Goal: Task Accomplishment & Management: Manage account settings

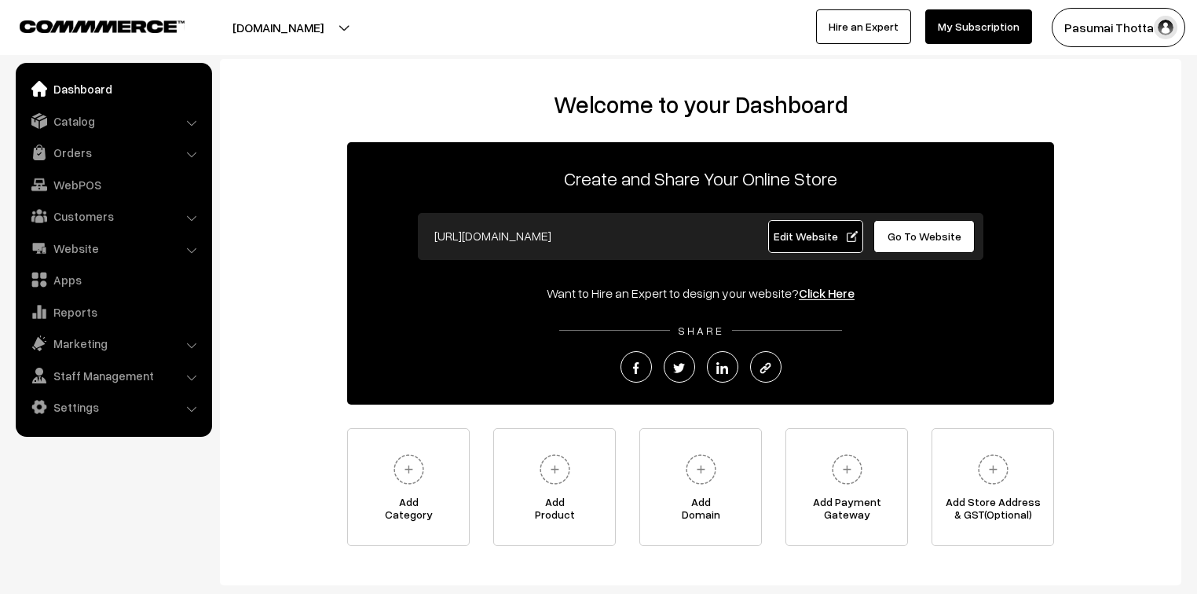
click at [75, 163] on link "Orders" at bounding box center [113, 152] width 187 height 28
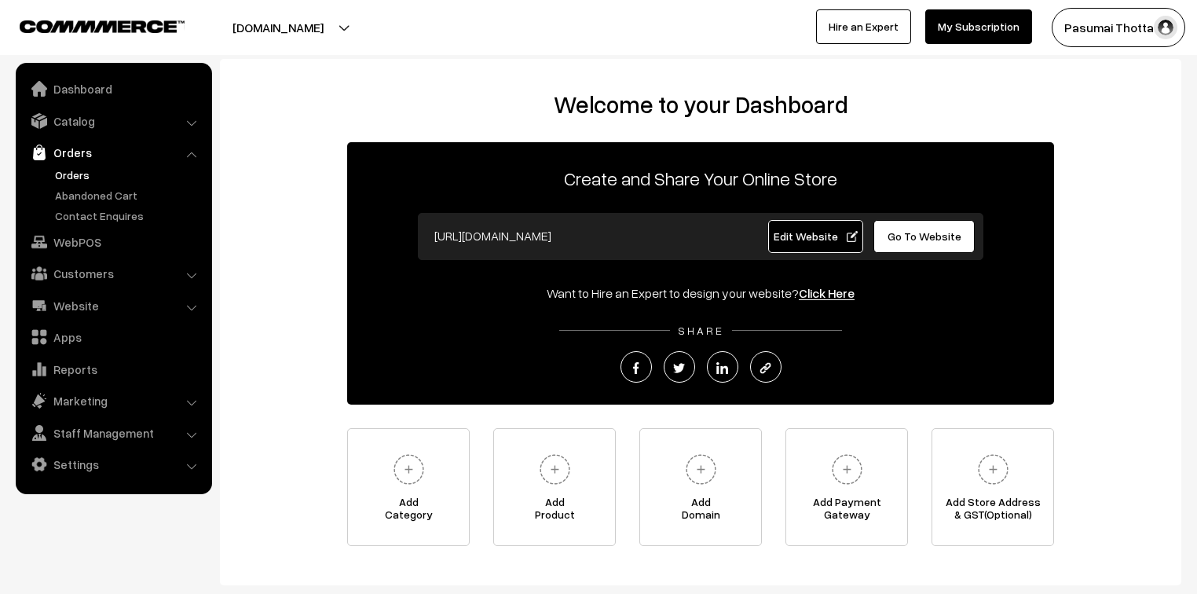
click at [77, 173] on link "Orders" at bounding box center [128, 174] width 155 height 16
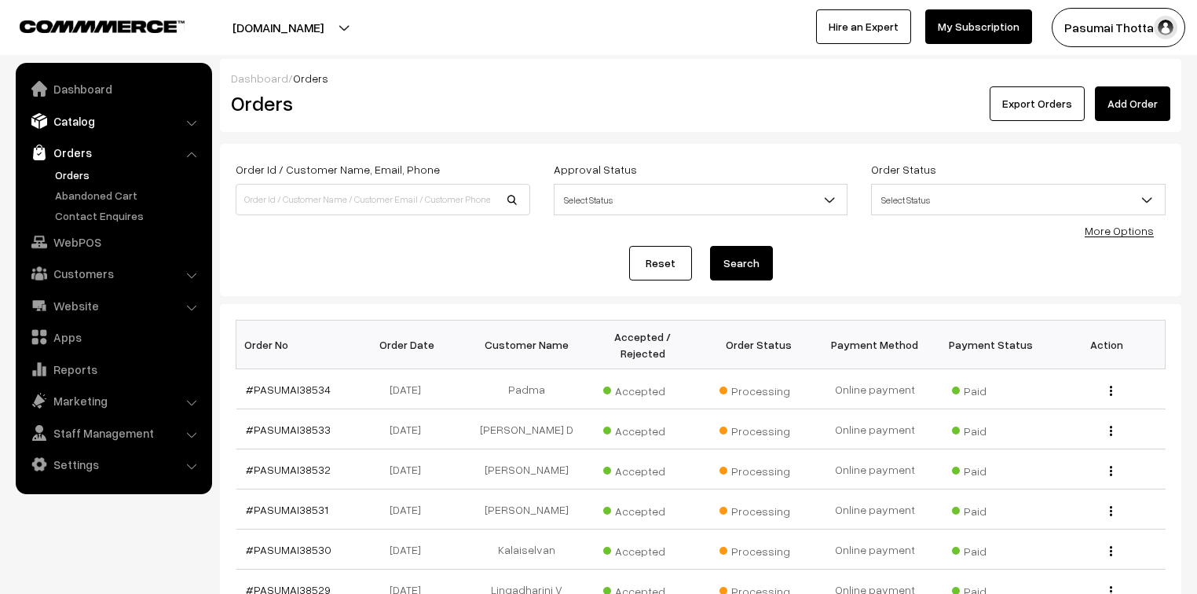
click at [86, 121] on link "Catalog" at bounding box center [113, 121] width 187 height 28
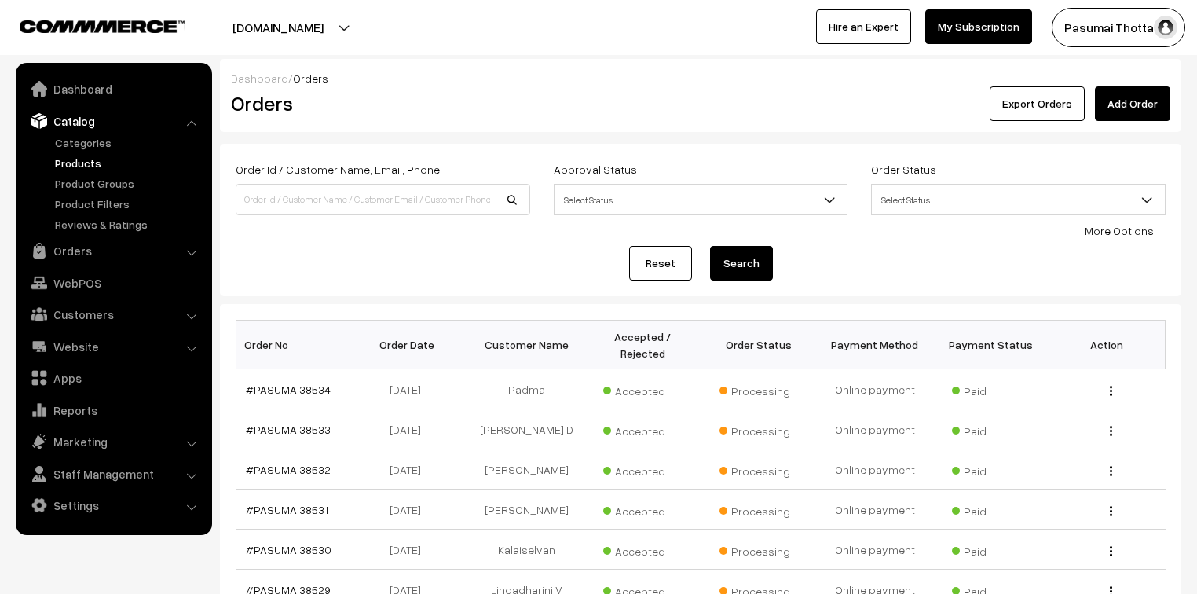
click at [83, 155] on link "Products" at bounding box center [128, 163] width 155 height 16
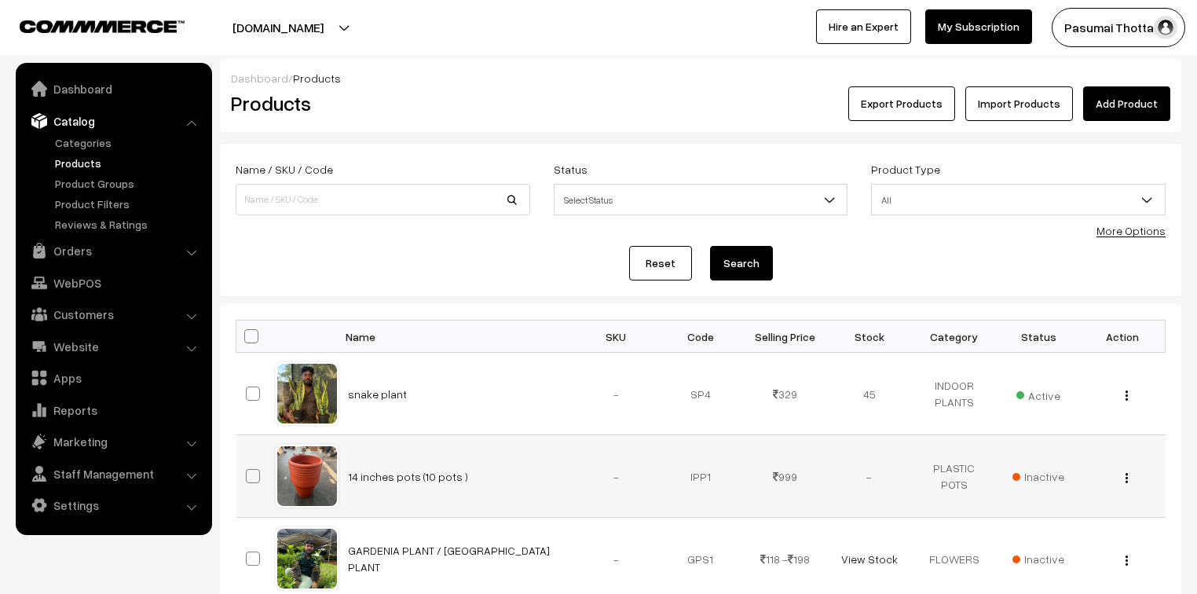
click at [1052, 477] on span "Inactive" at bounding box center [1038, 476] width 52 height 16
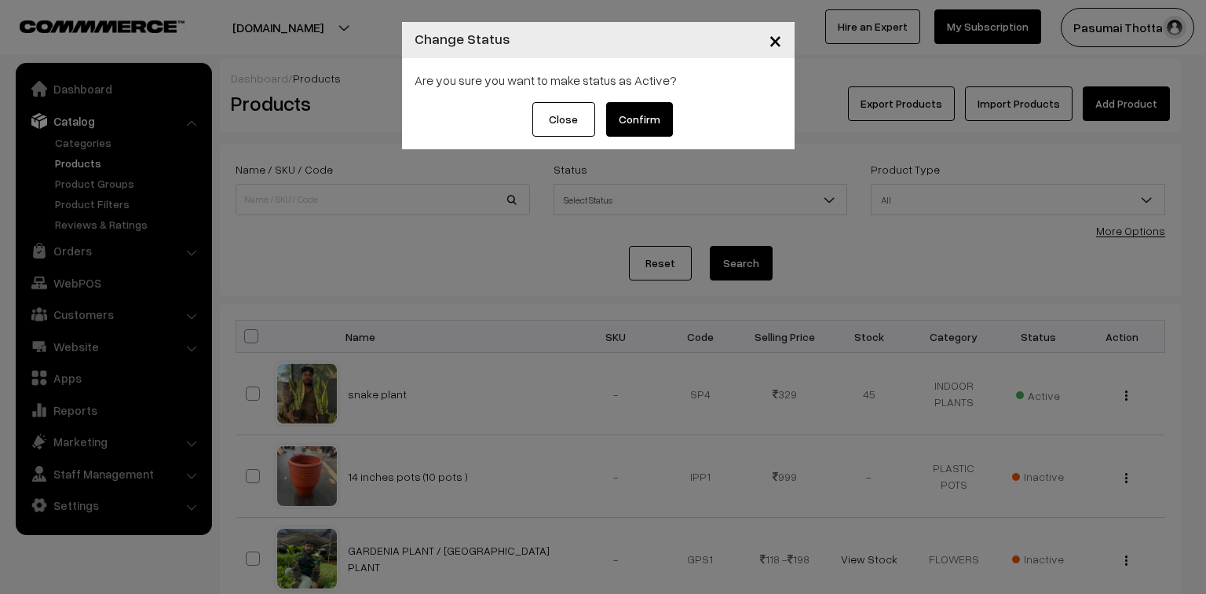
click at [627, 126] on button "Confirm" at bounding box center [639, 119] width 67 height 35
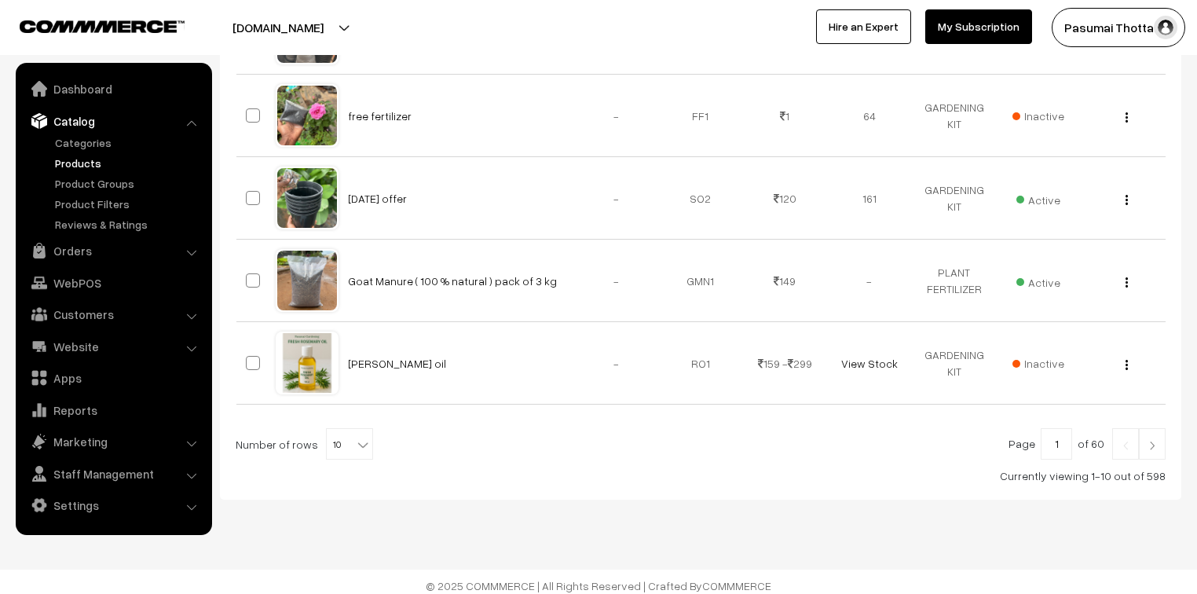
scroll to position [778, 0]
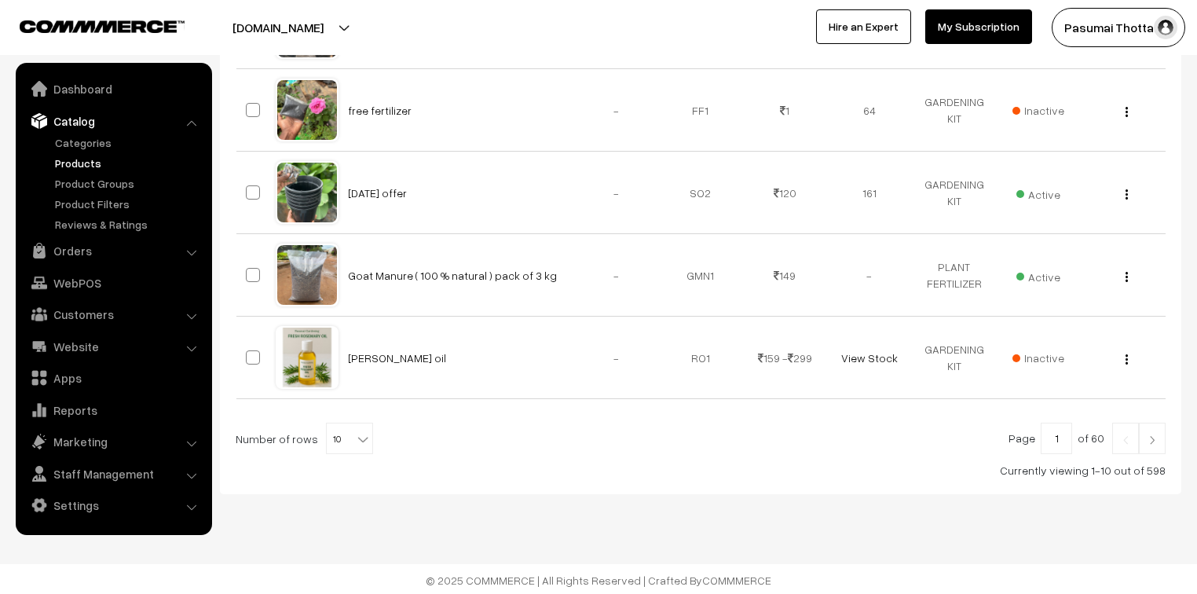
click at [342, 444] on span "10" at bounding box center [350, 438] width 46 height 31
select select "40"
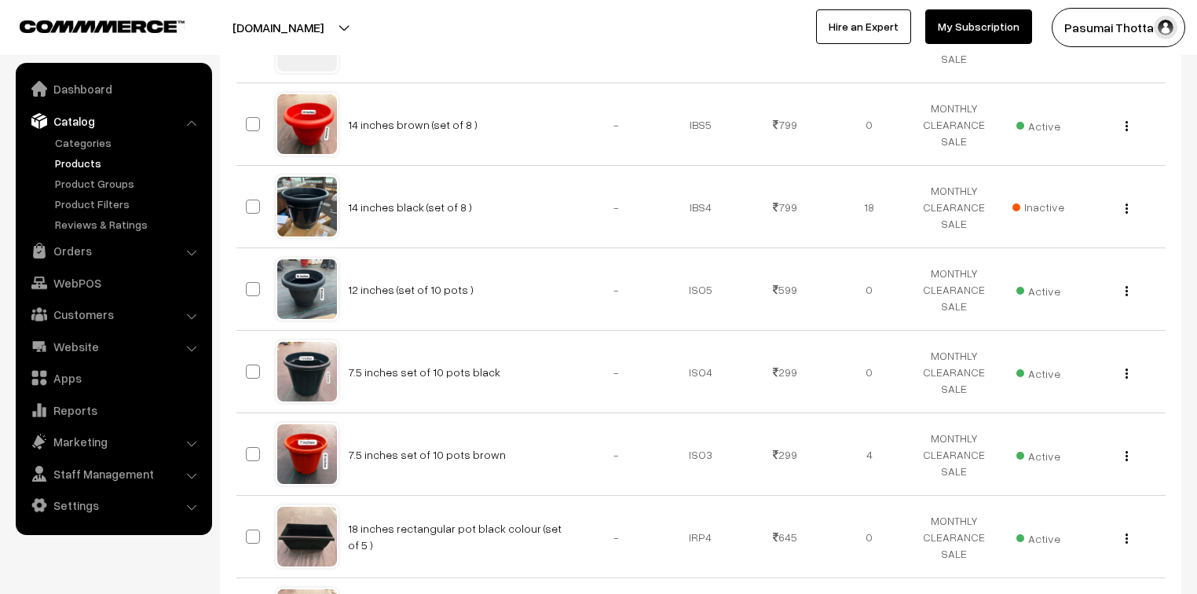
scroll to position [2387, 0]
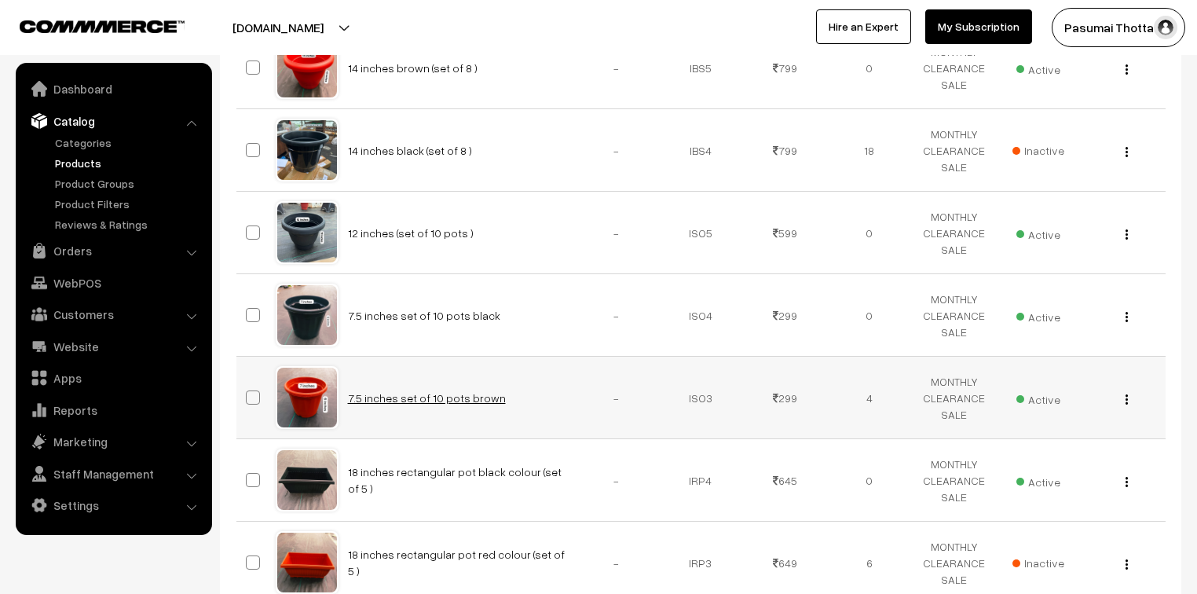
click at [471, 393] on link "7.5 inches set of 10 pots brown" at bounding box center [427, 397] width 158 height 13
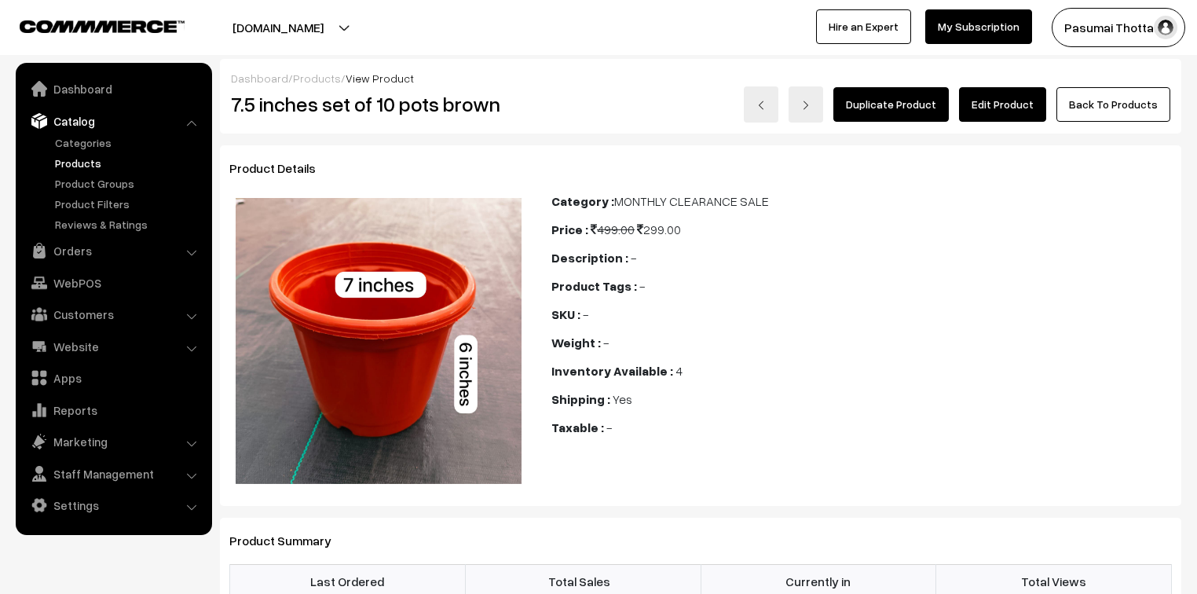
click at [1011, 107] on link "Edit Product" at bounding box center [1002, 104] width 87 height 35
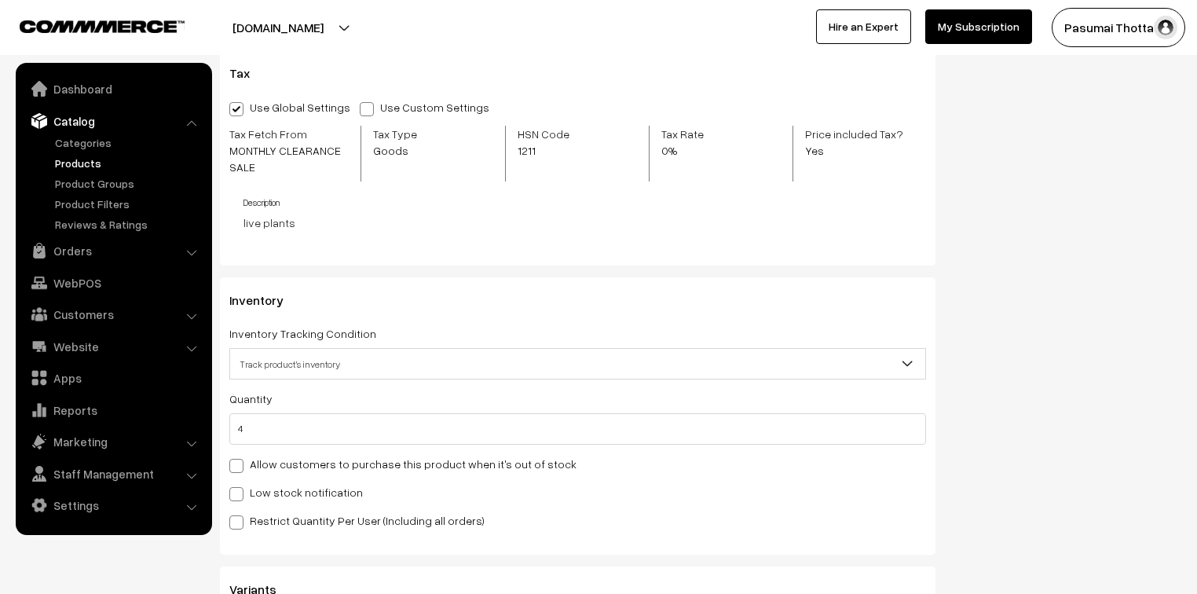
scroll to position [1633, 0]
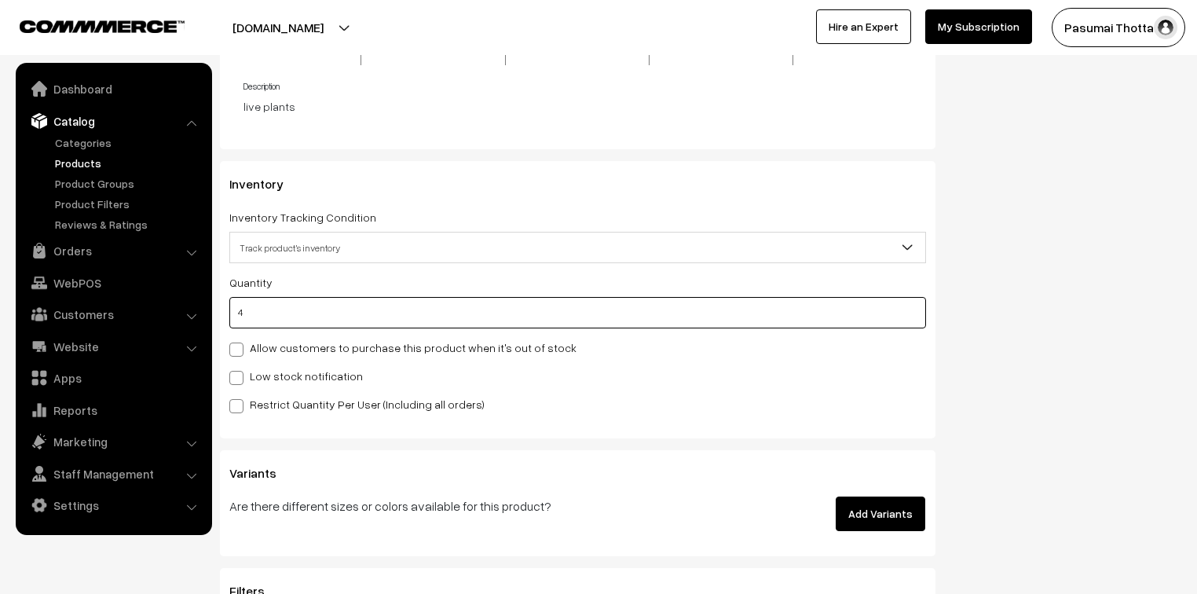
click at [243, 310] on input "4" at bounding box center [577, 312] width 697 height 31
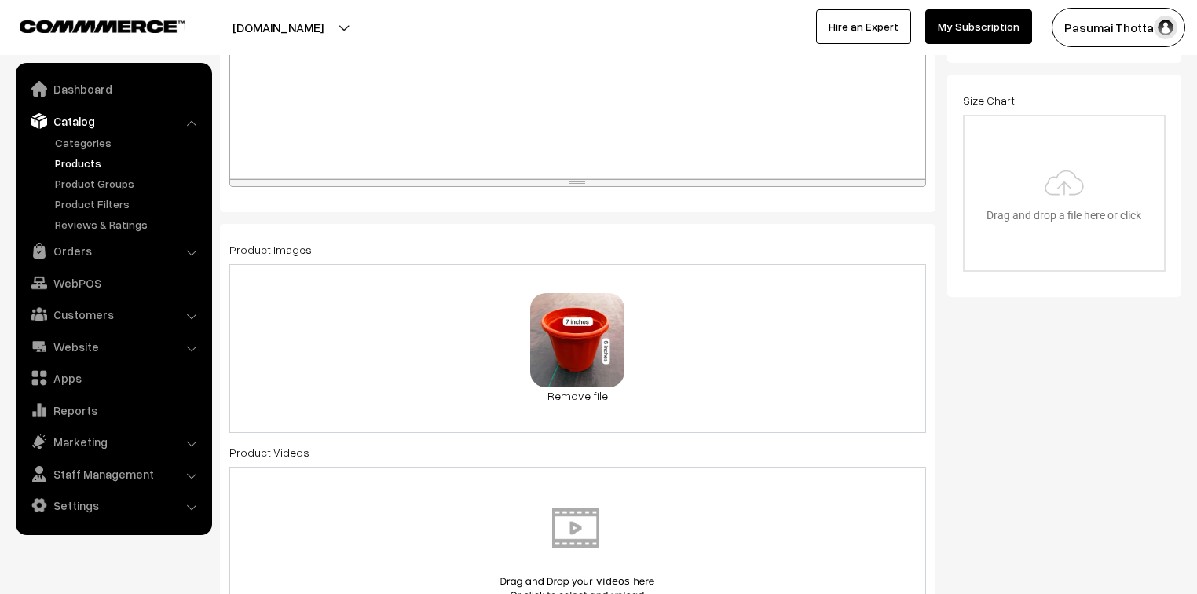
scroll to position [0, 0]
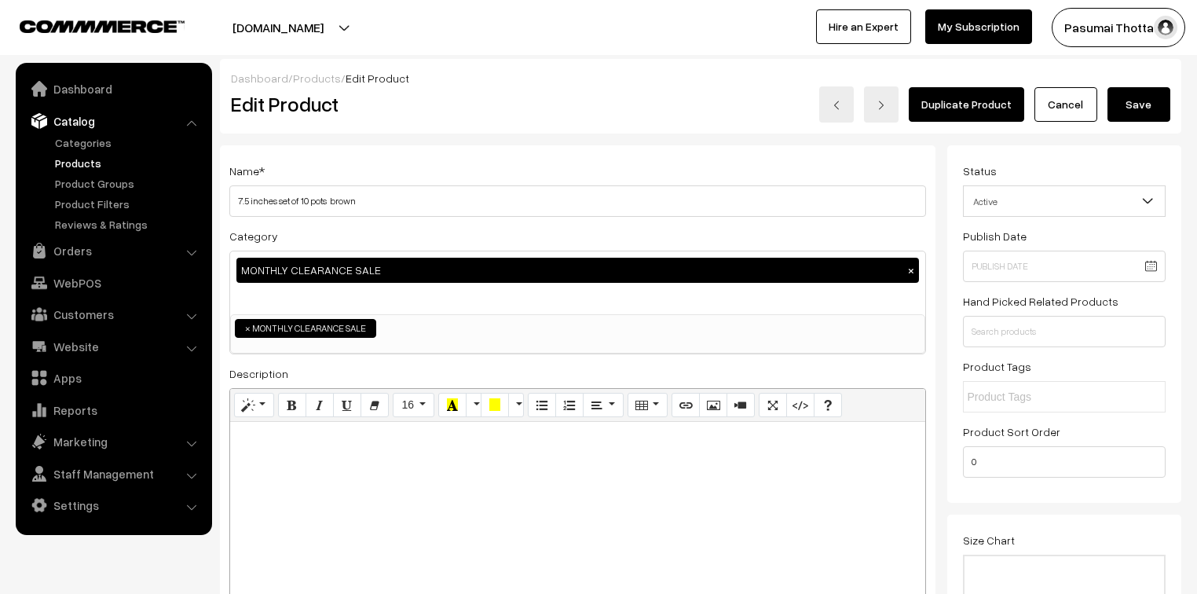
type input "0"
click at [1140, 97] on button "Save" at bounding box center [1138, 104] width 63 height 35
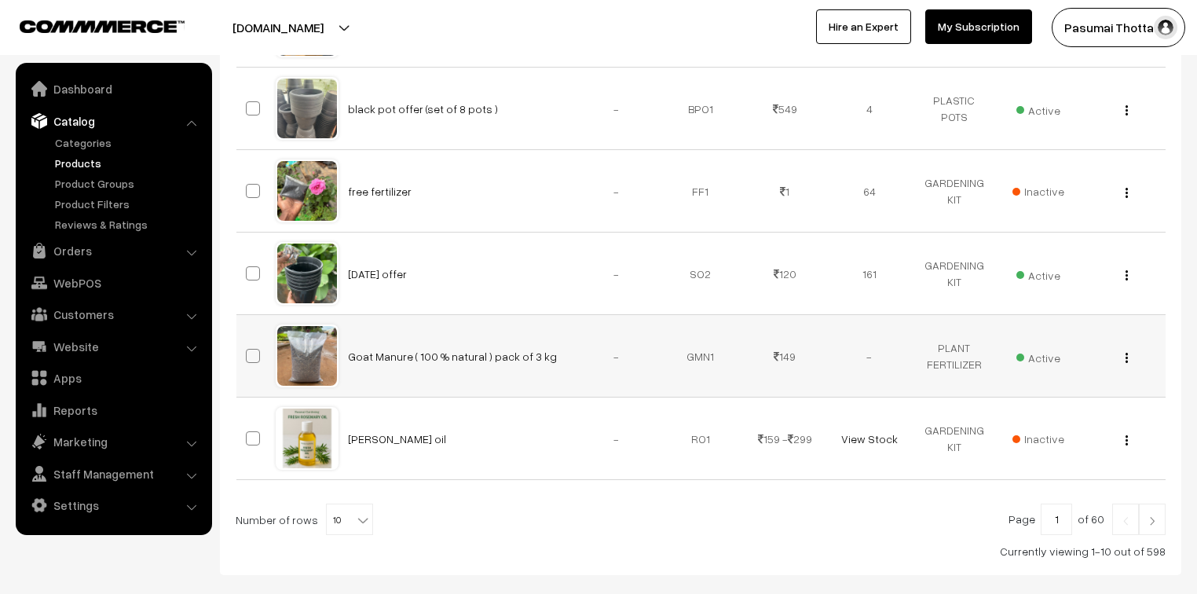
scroll to position [778, 0]
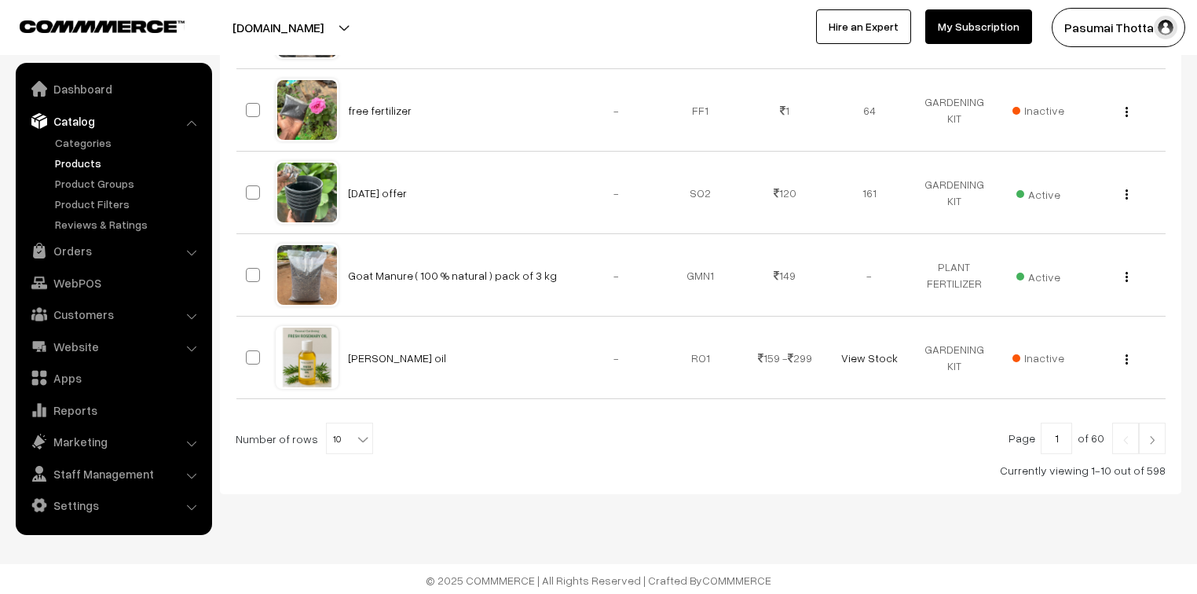
click at [357, 437] on b at bounding box center [363, 439] width 16 height 16
select select "100"
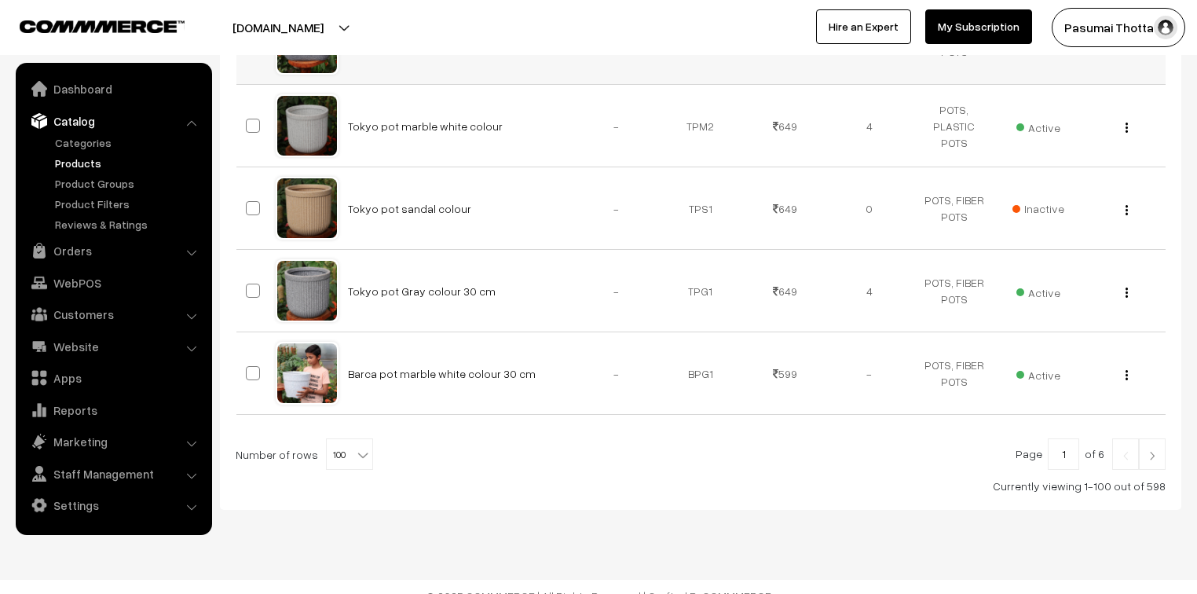
scroll to position [8185, 0]
click at [1064, 437] on input "1" at bounding box center [1063, 452] width 31 height 31
type input "2"
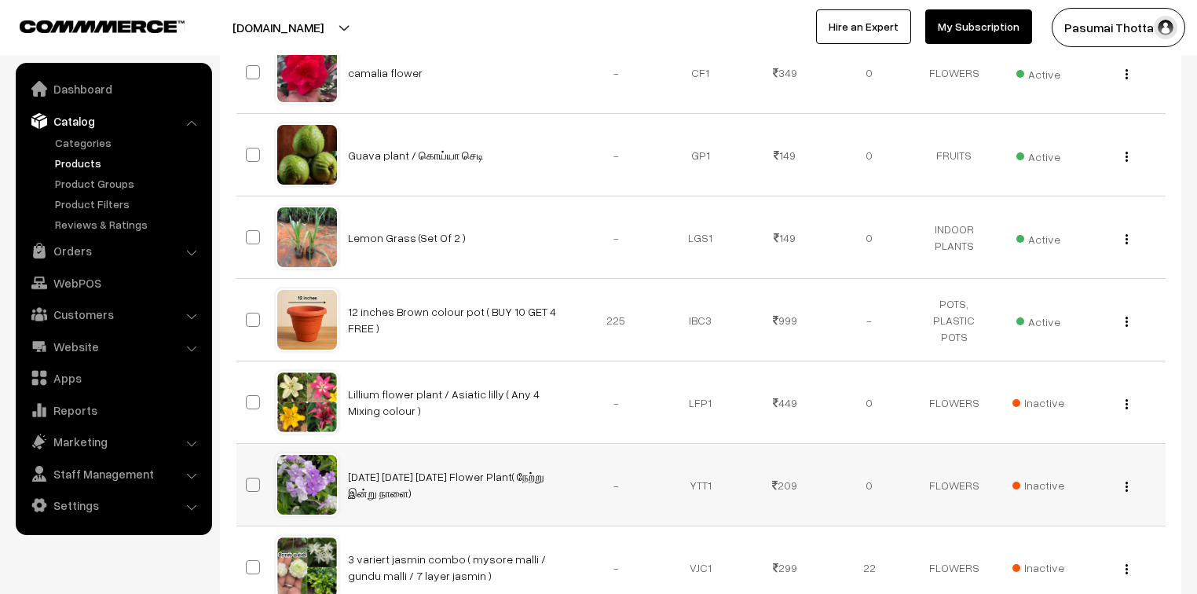
scroll to position [4083, 0]
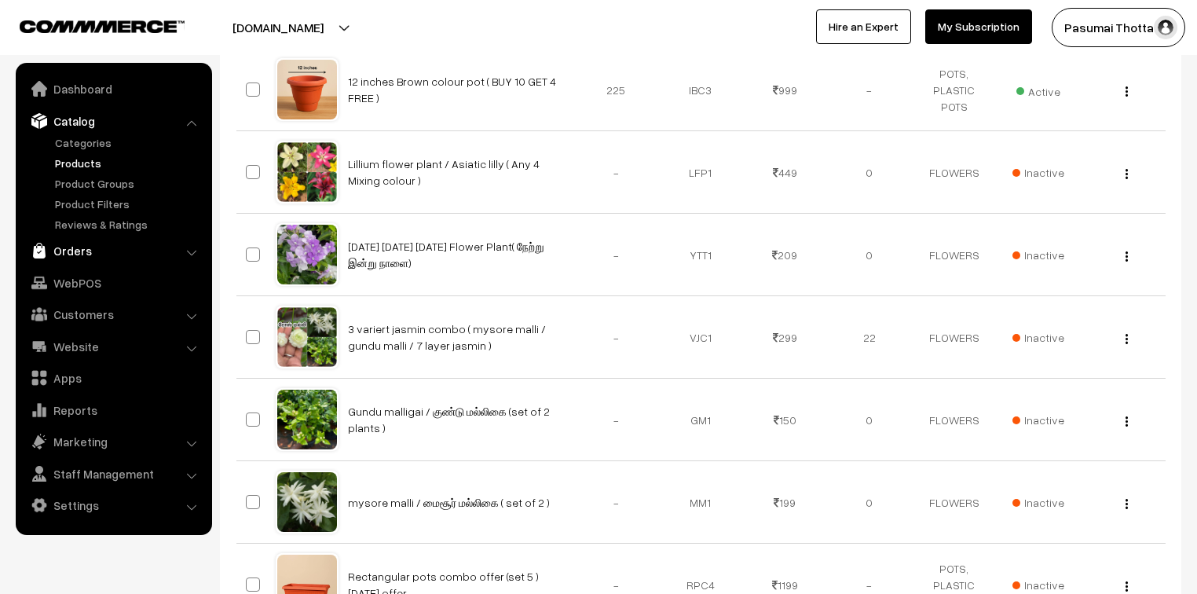
click at [79, 255] on link "Orders" at bounding box center [113, 250] width 187 height 28
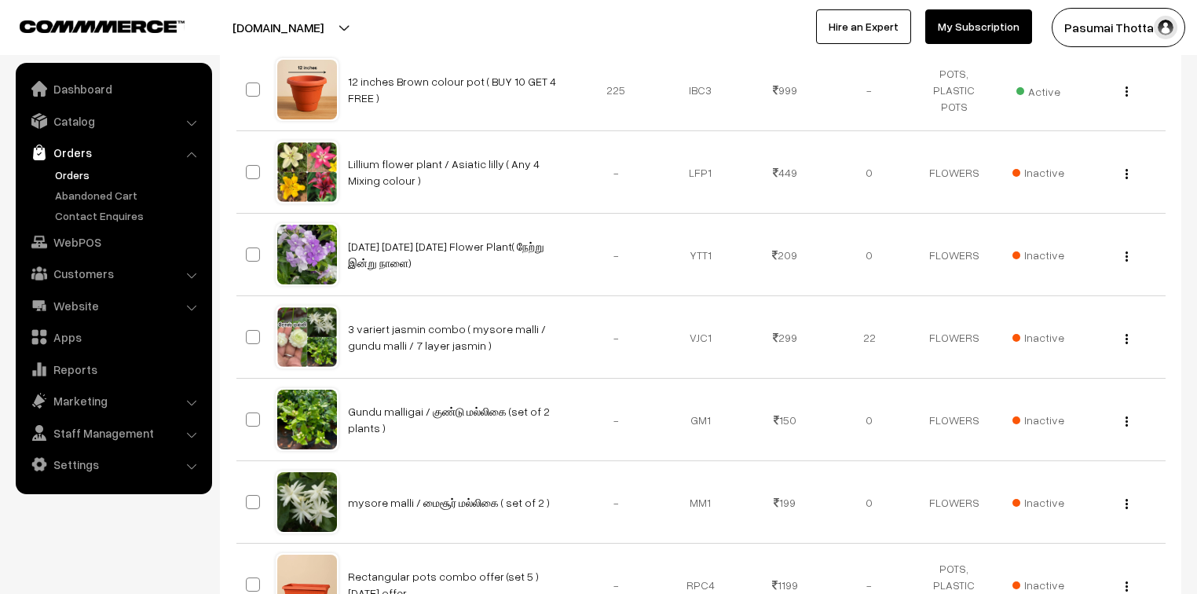
click at [82, 177] on link "Orders" at bounding box center [128, 174] width 155 height 16
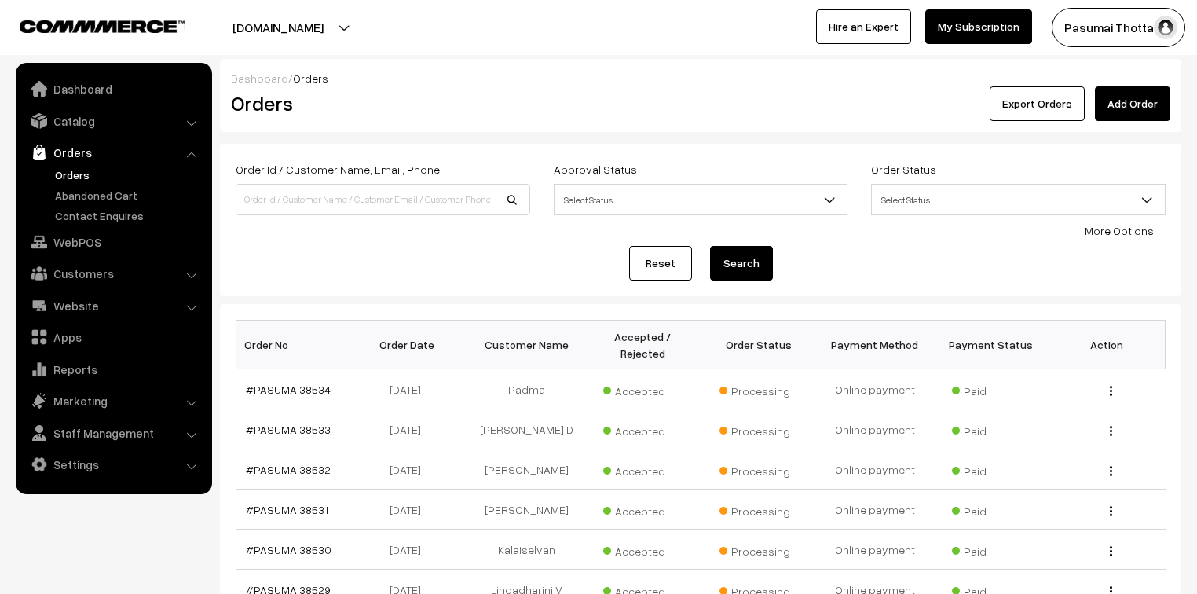
click at [60, 179] on link "Orders" at bounding box center [128, 174] width 155 height 16
click at [544, 579] on td "Lingadharini V" at bounding box center [526, 589] width 116 height 40
drag, startPoint x: 543, startPoint y: 554, endPoint x: 541, endPoint y: 591, distance: 37.8
click at [543, 569] on td "Lingadharini V" at bounding box center [526, 589] width 116 height 40
click at [543, 529] on td "Kalaiselvan" at bounding box center [526, 549] width 116 height 40
